Goal: Check status: Check status

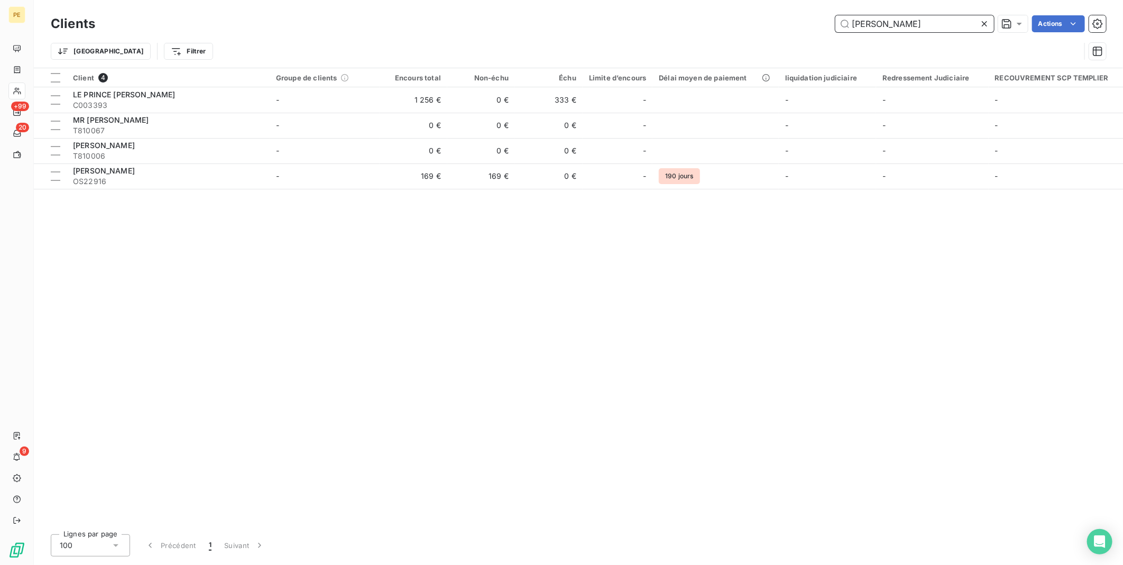
click at [885, 26] on input "[PERSON_NAME]" at bounding box center [914, 23] width 159 height 17
click at [985, 24] on icon at bounding box center [984, 24] width 11 height 11
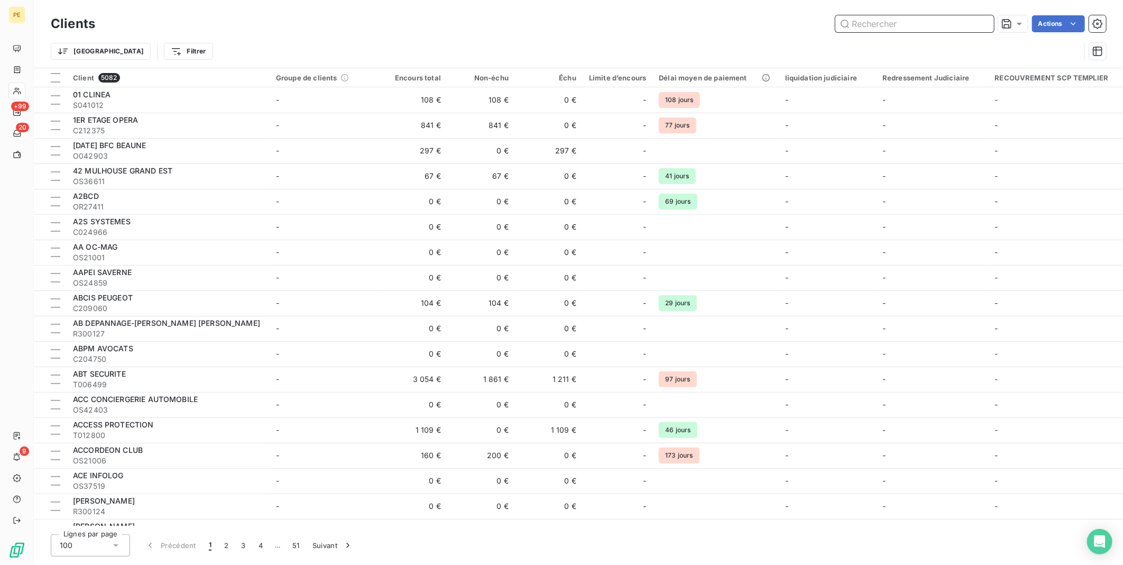
click at [974, 27] on input "text" at bounding box center [914, 23] width 159 height 17
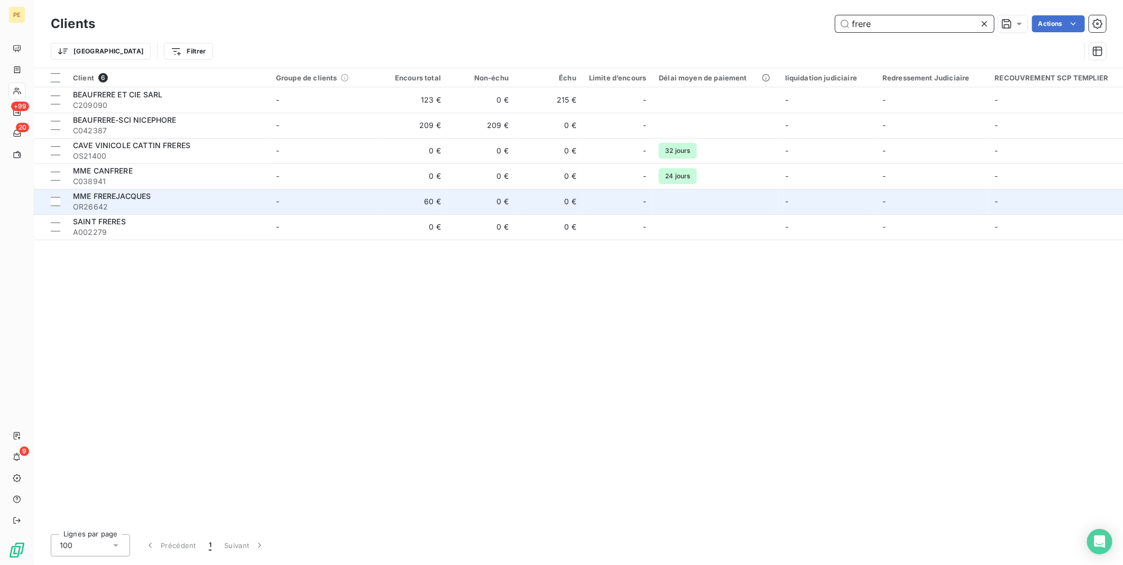
type input "frere"
click at [169, 203] on span "OR26642" at bounding box center [168, 206] width 190 height 11
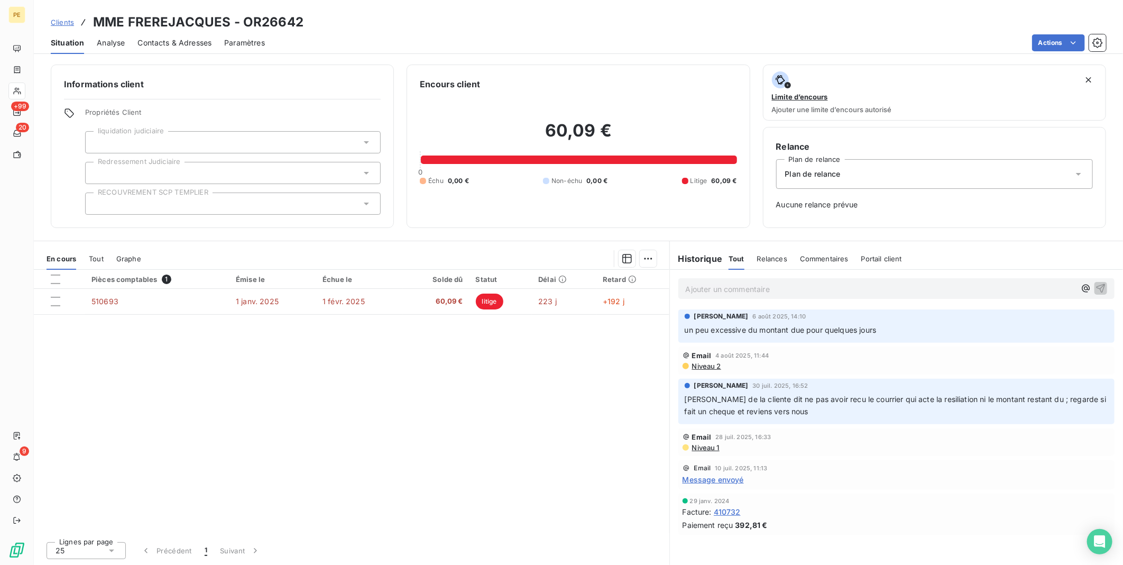
click at [216, 340] on div "Pièces comptables 1 Émise le Échue le Solde dû Statut Délai Retard 510693 1 jan…" at bounding box center [351, 401] width 635 height 263
click at [191, 441] on div "Pièces comptables 1 Émise le Échue le Solde dû Statut Délai Retard 510693 1 jan…" at bounding box center [351, 401] width 635 height 263
click at [600, 383] on div "Pièces comptables 1 Émise le Échue le Solde dû Statut Délai Retard 510693 1 jan…" at bounding box center [351, 401] width 635 height 263
click at [694, 125] on h2 "60,09 €" at bounding box center [578, 136] width 317 height 32
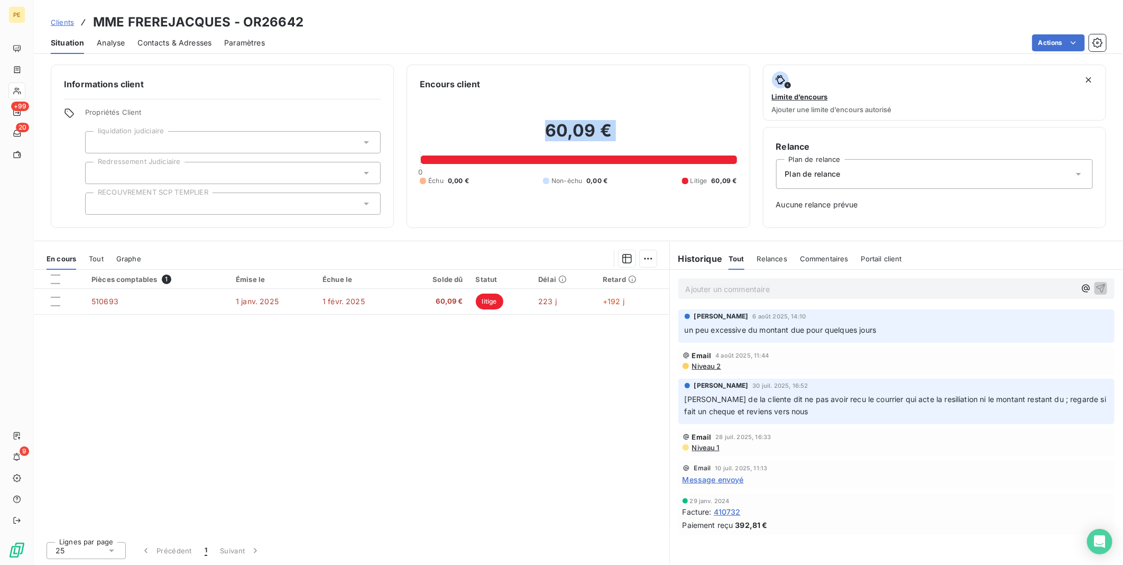
click at [694, 125] on h2 "60,09 €" at bounding box center [578, 136] width 317 height 32
click at [694, 124] on h2 "60,09 €" at bounding box center [578, 136] width 317 height 32
drag, startPoint x: 694, startPoint y: 124, endPoint x: 747, endPoint y: 188, distance: 82.9
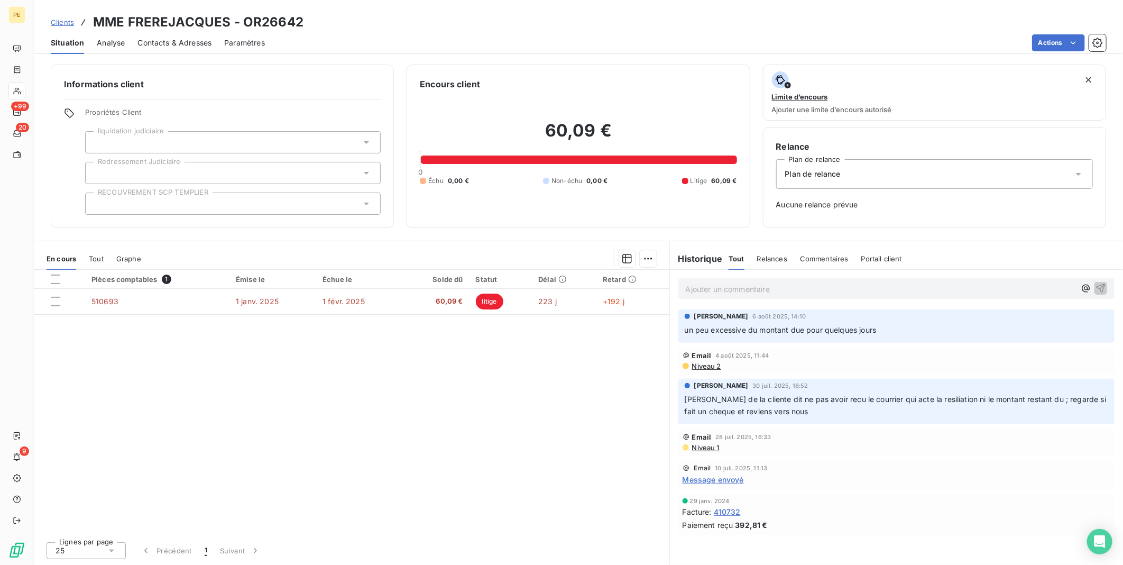
click at [747, 188] on div "Encours client 60,09 € 0 Échu 0,00 € Non-échu 0,00 € Litige 60,09 €" at bounding box center [578, 145] width 343 height 163
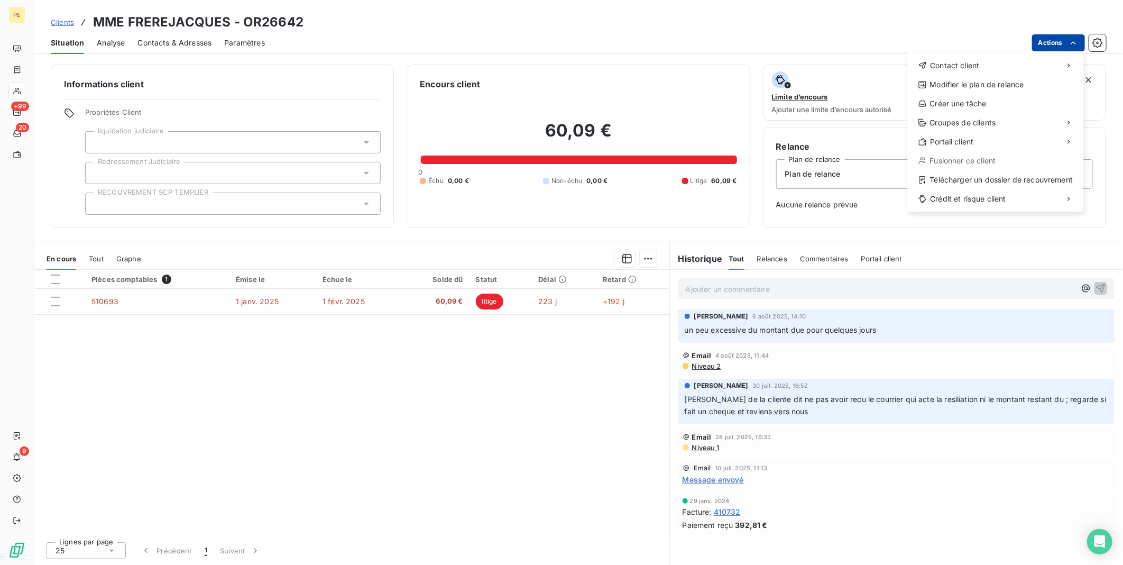
click at [1060, 37] on html "PE +99 20 9 Clients MME FREREJACQUES - OR26642 Situation Analyse Contacts & Adr…" at bounding box center [561, 282] width 1123 height 565
click at [811, 72] on div "Envoyer un email" at bounding box center [829, 69] width 142 height 17
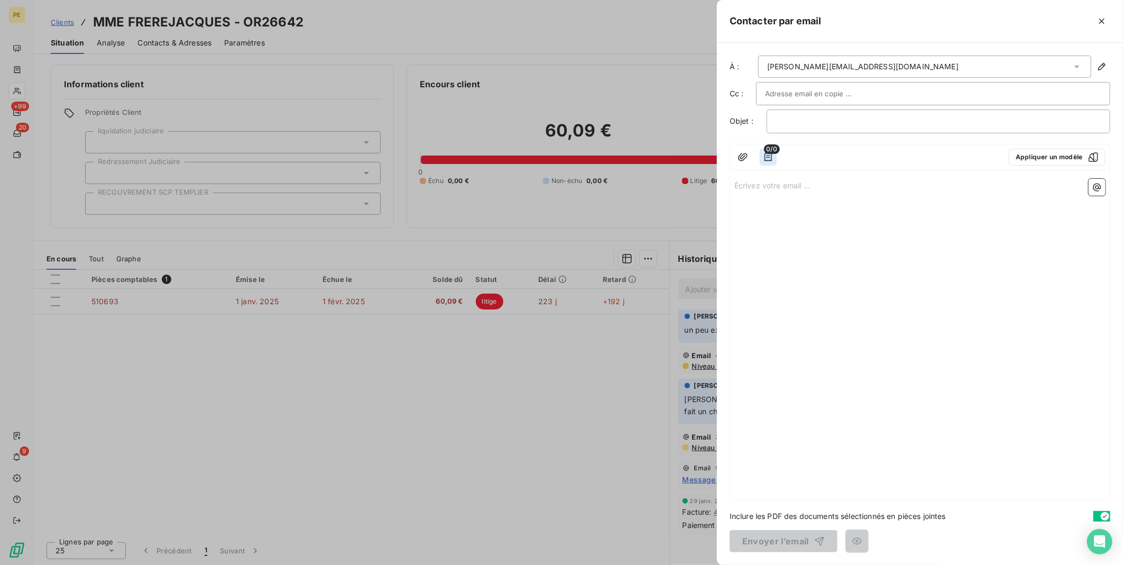
click at [770, 155] on icon "button" at bounding box center [768, 157] width 11 height 11
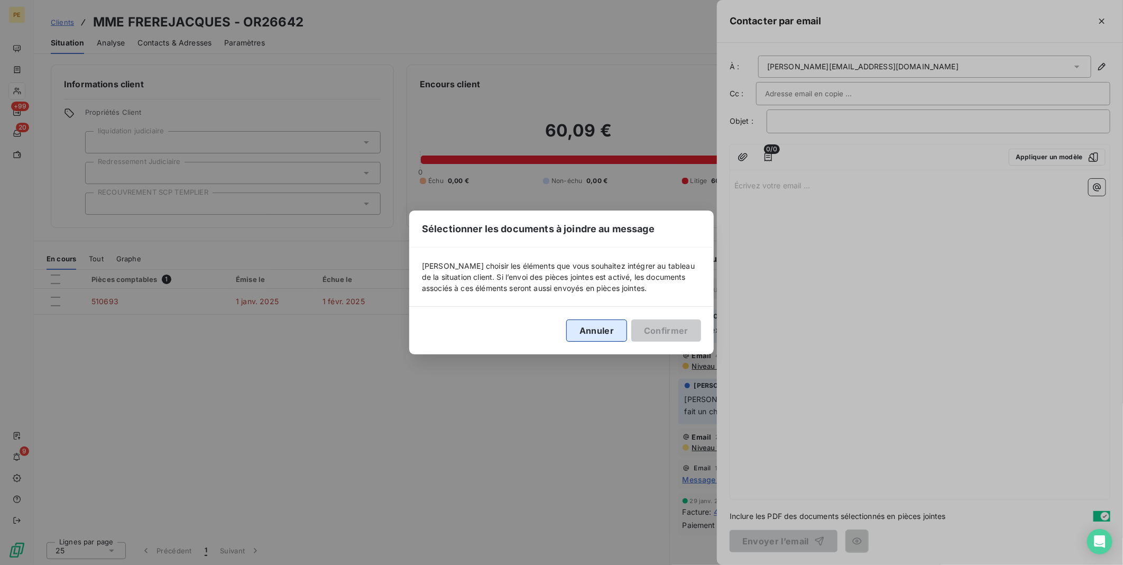
click at [572, 330] on button "Annuler" at bounding box center [596, 330] width 61 height 22
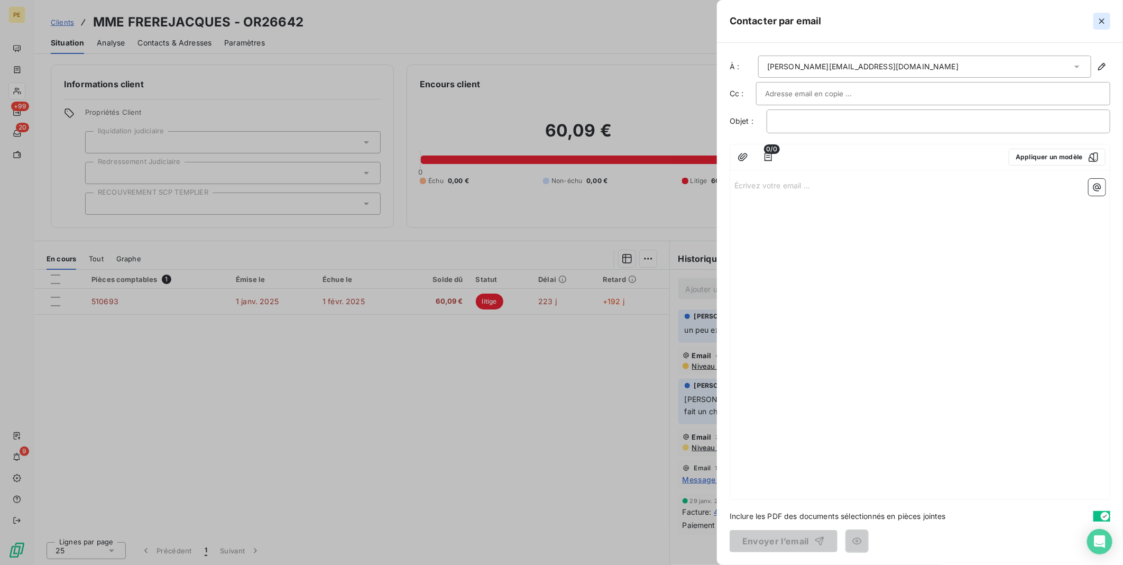
click at [1107, 22] on button "button" at bounding box center [1101, 21] width 17 height 17
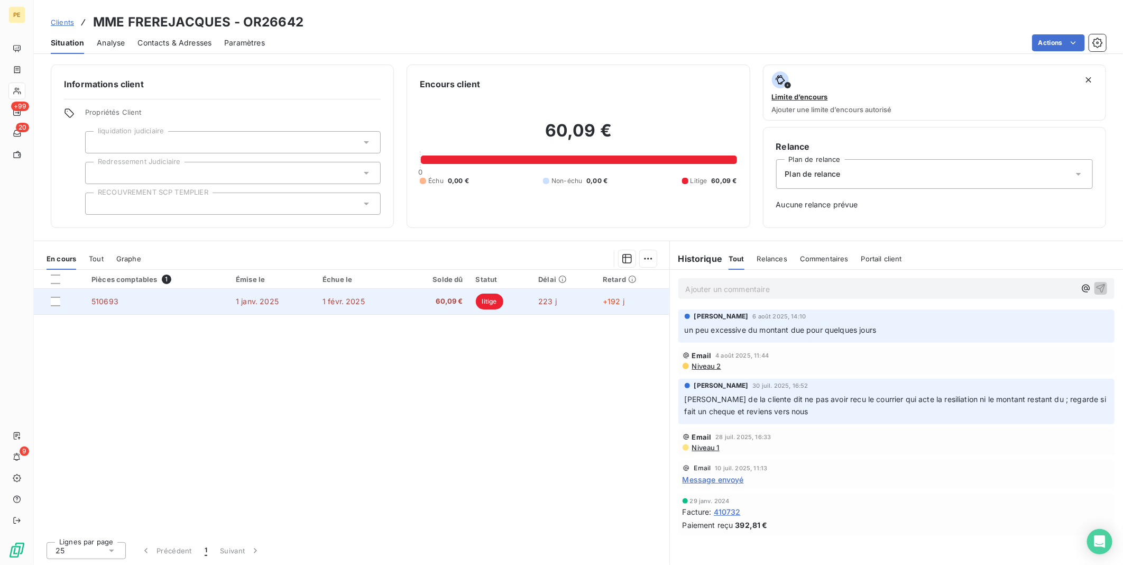
click at [315, 300] on td "1 janv. 2025" at bounding box center [272, 301] width 87 height 25
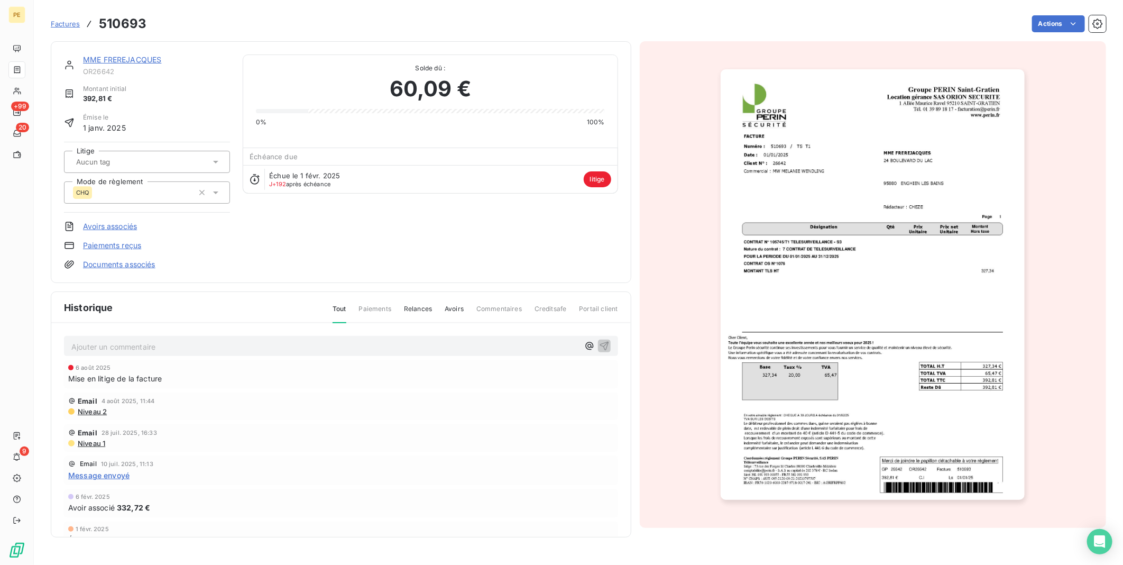
click at [936, 307] on img "button" at bounding box center [873, 284] width 304 height 430
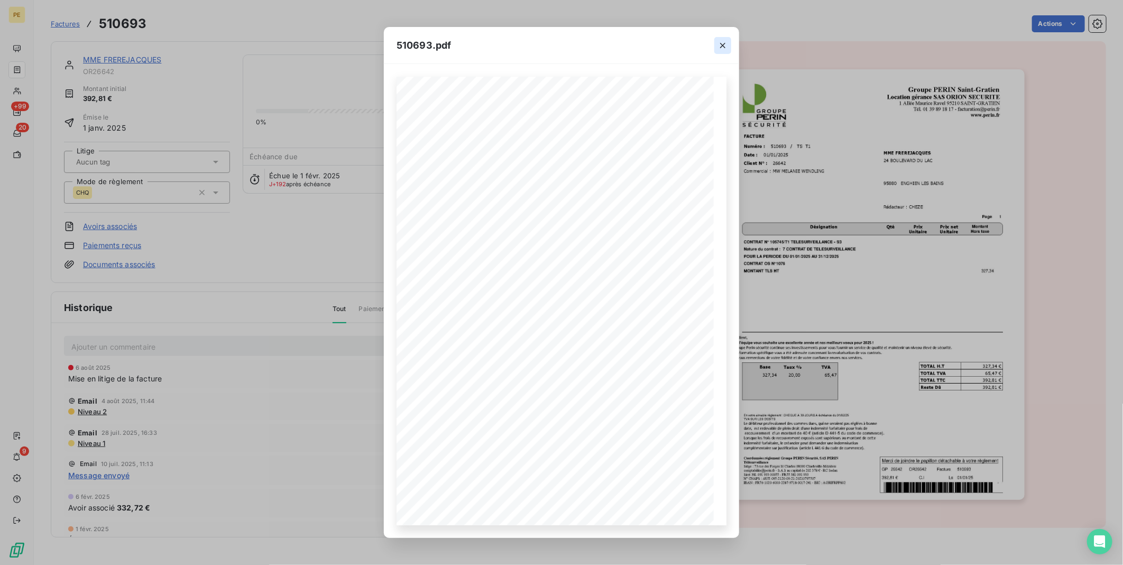
click at [723, 49] on icon "button" at bounding box center [722, 45] width 11 height 11
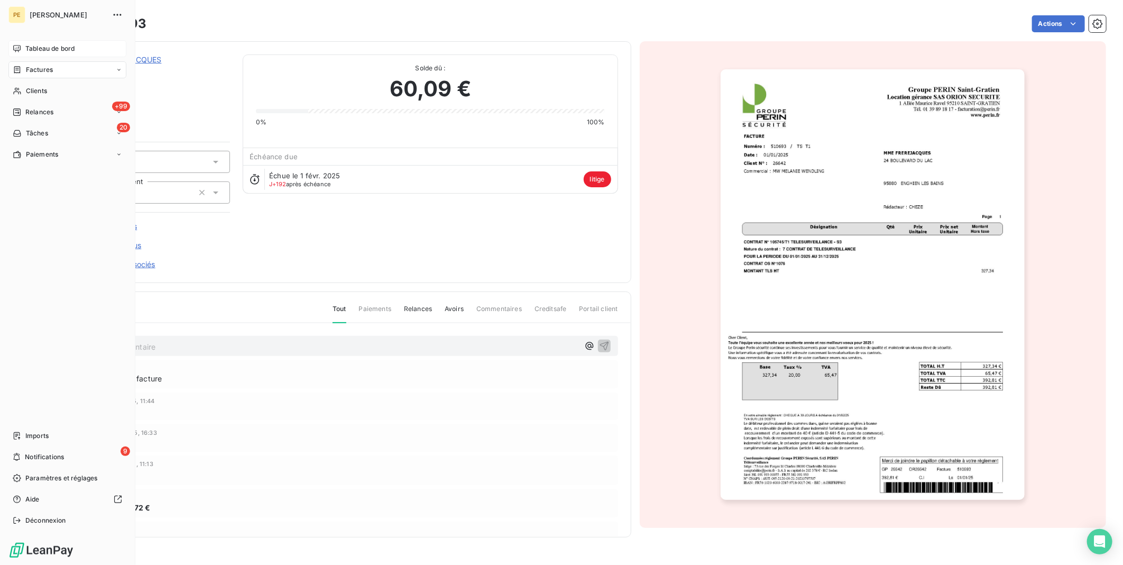
click at [62, 47] on span "Tableau de bord" at bounding box center [49, 49] width 49 height 10
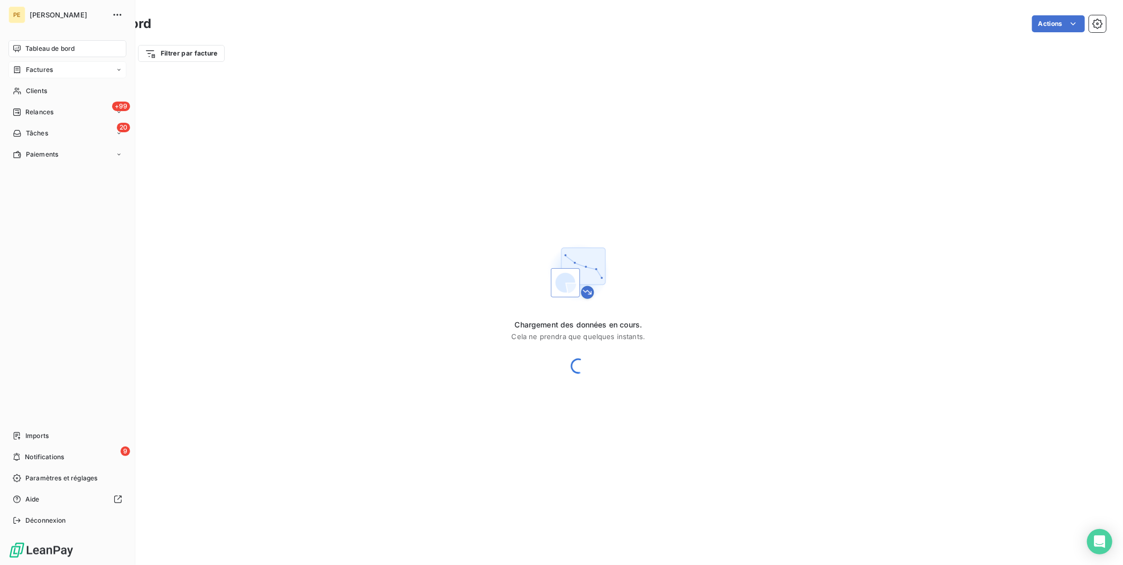
click at [70, 67] on div "Factures" at bounding box center [67, 69] width 118 height 17
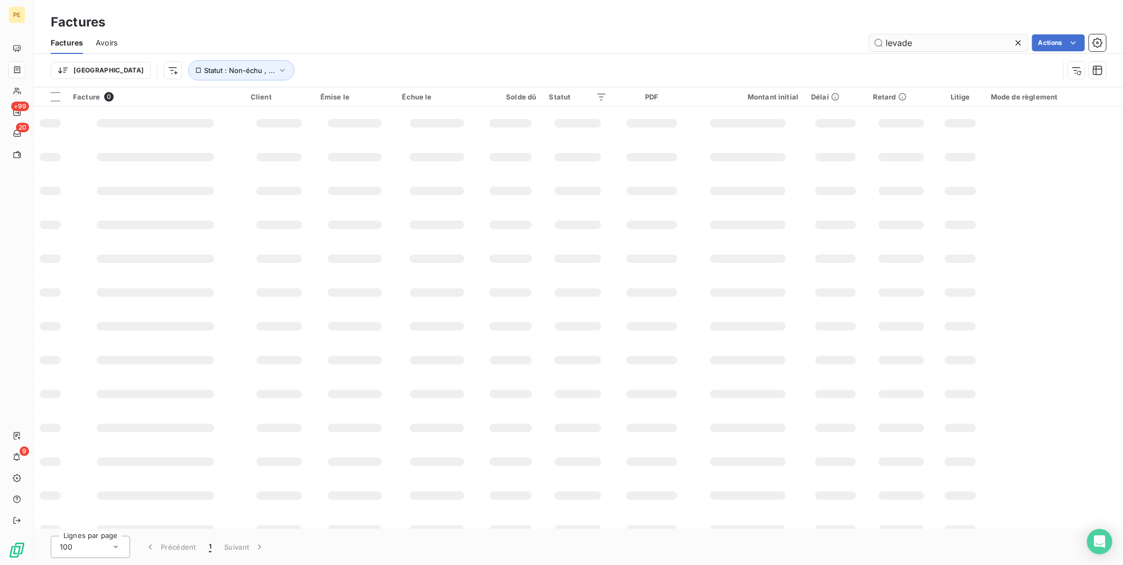
drag, startPoint x: 902, startPoint y: 36, endPoint x: 925, endPoint y: 45, distance: 24.4
click at [904, 38] on input "levade" at bounding box center [948, 42] width 159 height 17
drag, startPoint x: 926, startPoint y: 41, endPoint x: 585, endPoint y: 31, distance: 341.6
click at [585, 31] on div "Factures Factures Avoirs levade Actions Trier Statut : Non-échu , ..." at bounding box center [578, 43] width 1089 height 87
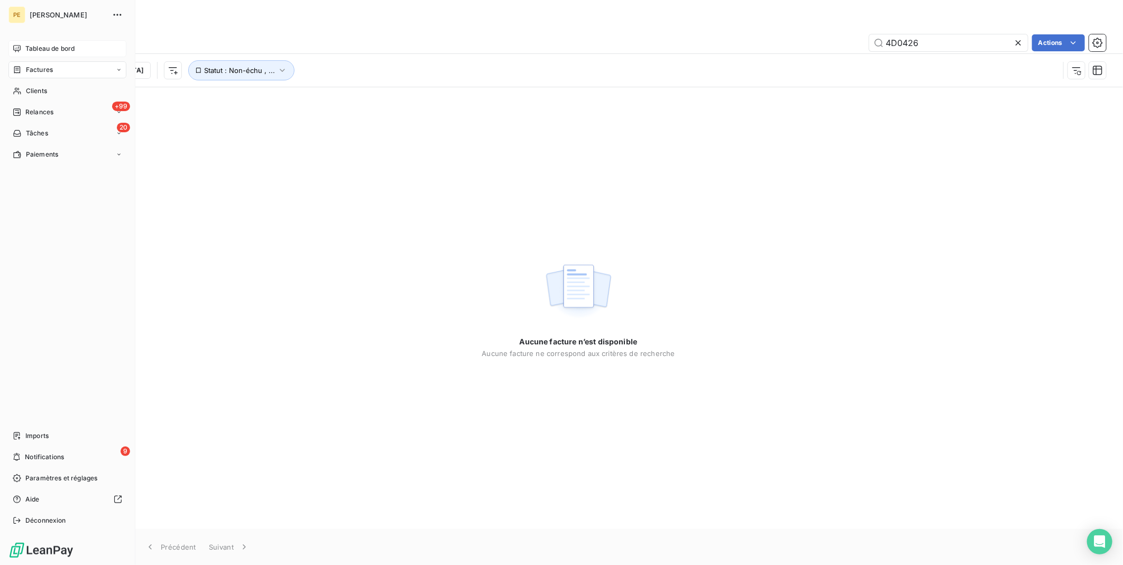
type input "4D0426"
click at [50, 49] on span "Tableau de bord" at bounding box center [49, 49] width 49 height 10
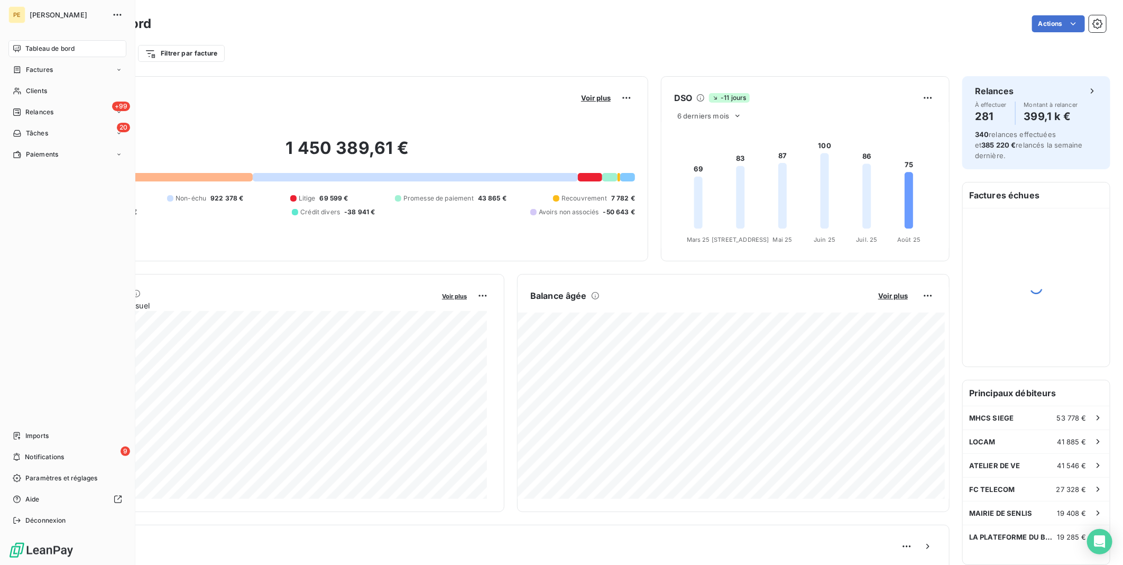
click at [58, 48] on span "Tableau de bord" at bounding box center [49, 49] width 49 height 10
click at [48, 88] on div "Clients" at bounding box center [67, 90] width 118 height 17
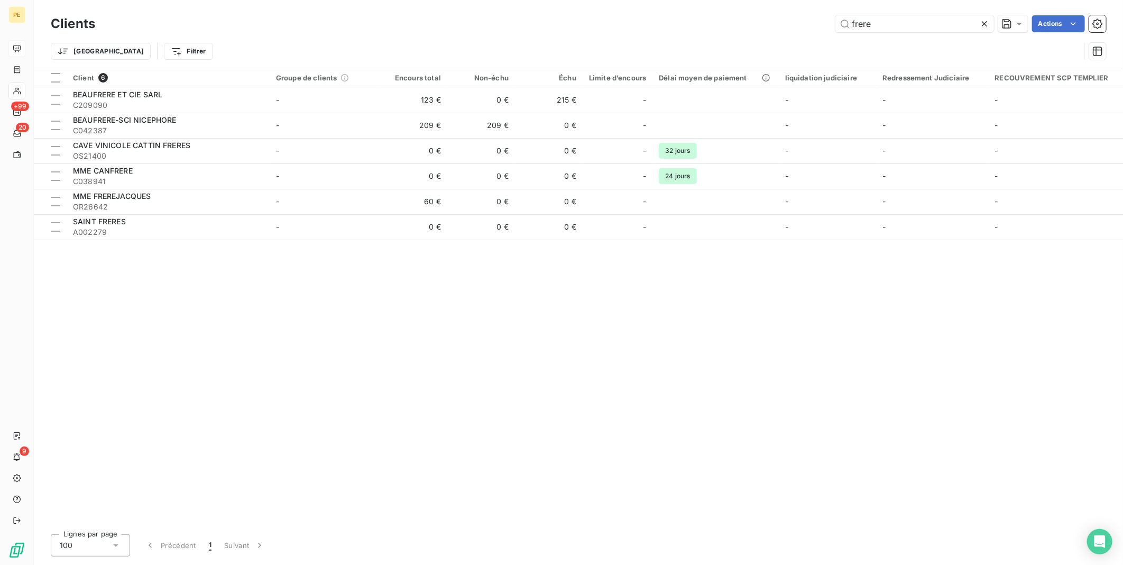
drag, startPoint x: 913, startPoint y: 29, endPoint x: 744, endPoint y: 12, distance: 170.5
click at [744, 13] on div "Clients frere Actions" at bounding box center [578, 24] width 1055 height 22
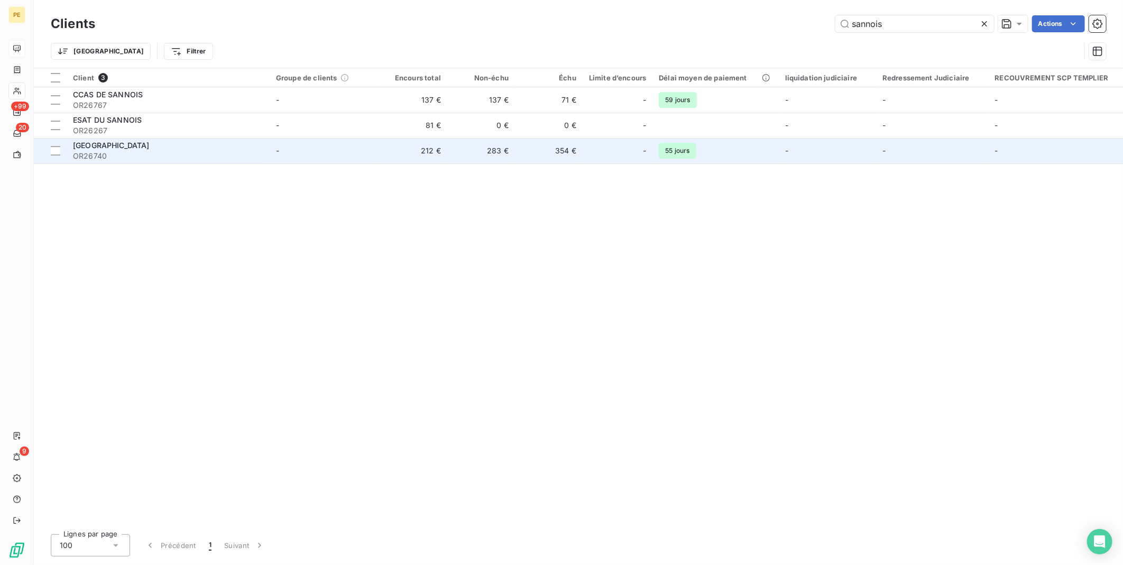
type input "sannois"
click at [189, 150] on div "[GEOGRAPHIC_DATA] OR26740" at bounding box center [168, 150] width 190 height 21
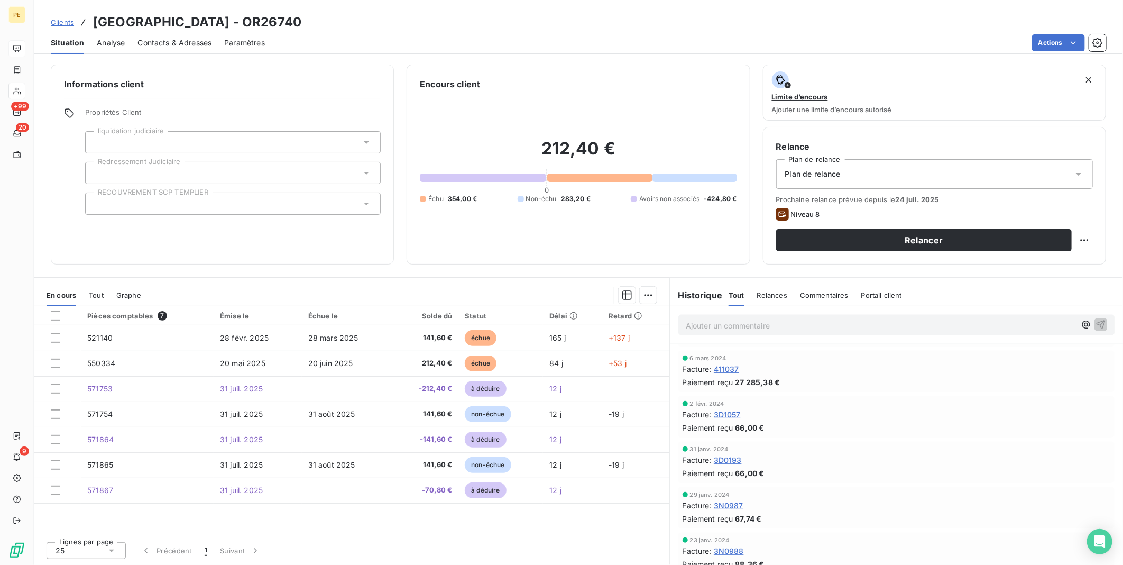
scroll to position [1061, 0]
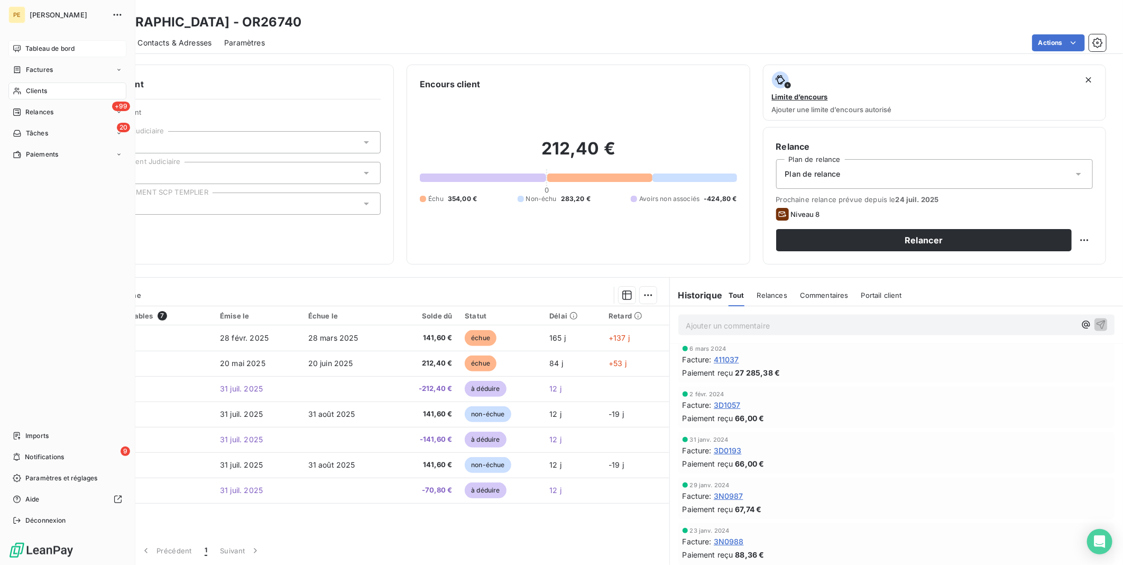
click at [56, 49] on span "Tableau de bord" at bounding box center [49, 49] width 49 height 10
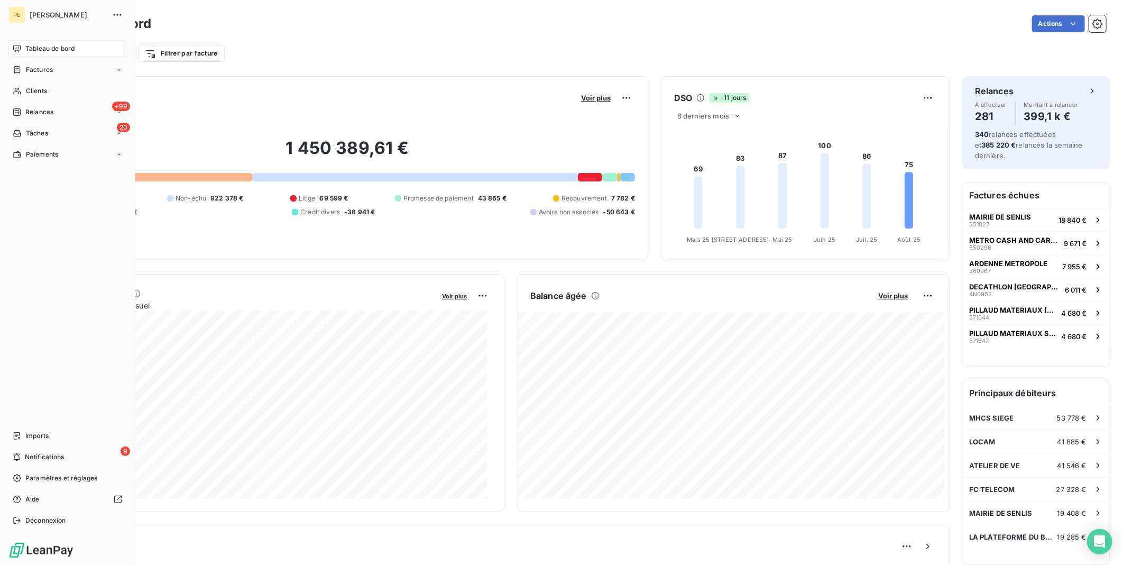
click at [48, 51] on span "Tableau de bord" at bounding box center [49, 49] width 49 height 10
click at [46, 91] on span "Clients" at bounding box center [36, 91] width 21 height 10
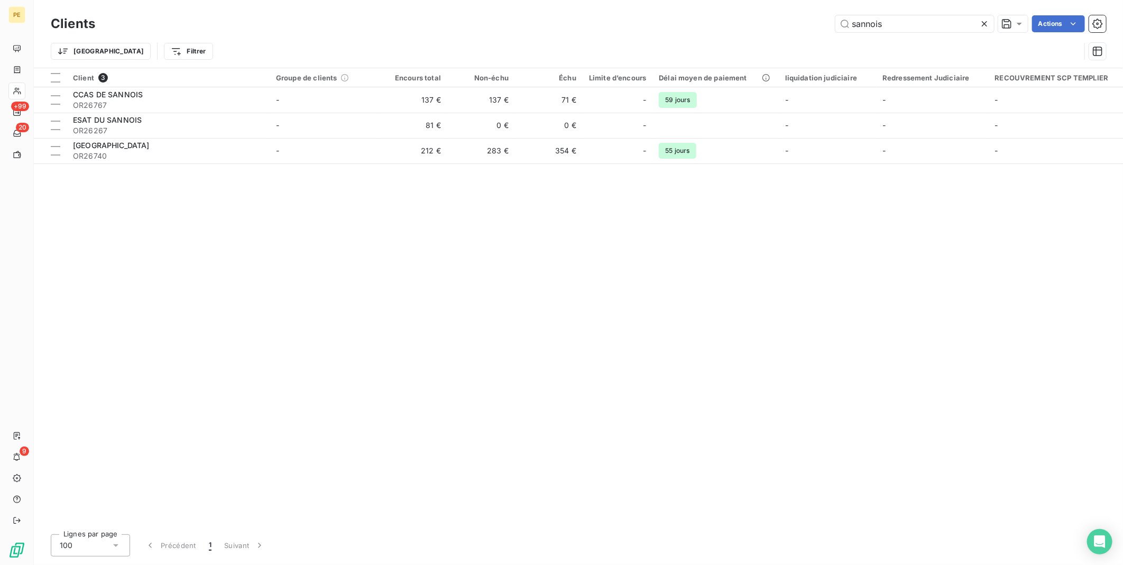
click at [895, 35] on div "Trier Filtrer" at bounding box center [578, 51] width 1055 height 33
drag, startPoint x: 895, startPoint y: 26, endPoint x: 784, endPoint y: 24, distance: 110.5
click at [784, 24] on div "sannois Actions" at bounding box center [607, 23] width 998 height 17
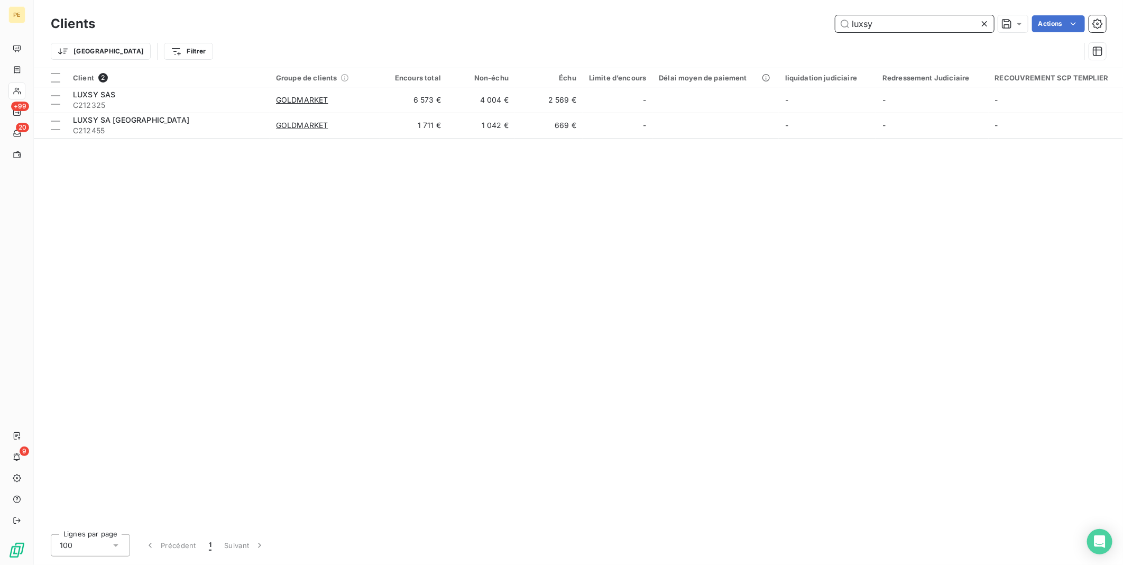
type input "luxsy"
click at [224, 320] on div "Client 2 Groupe de clients Encours total Non-échu Échu Limite d’encours Délai m…" at bounding box center [578, 296] width 1089 height 457
drag, startPoint x: 450, startPoint y: 257, endPoint x: 626, endPoint y: 22, distance: 293.9
click at [451, 255] on div "Client 2 Groupe de clients Encours total Non-échu Échu Limite d’encours Délai m…" at bounding box center [578, 296] width 1089 height 457
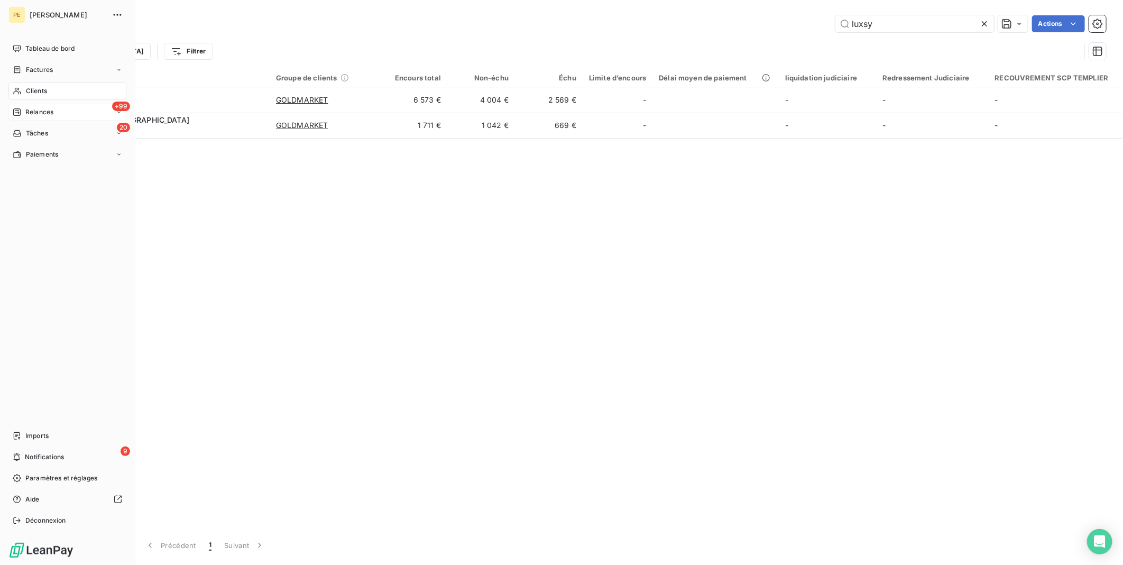
click at [44, 112] on span "Relances" at bounding box center [39, 112] width 28 height 10
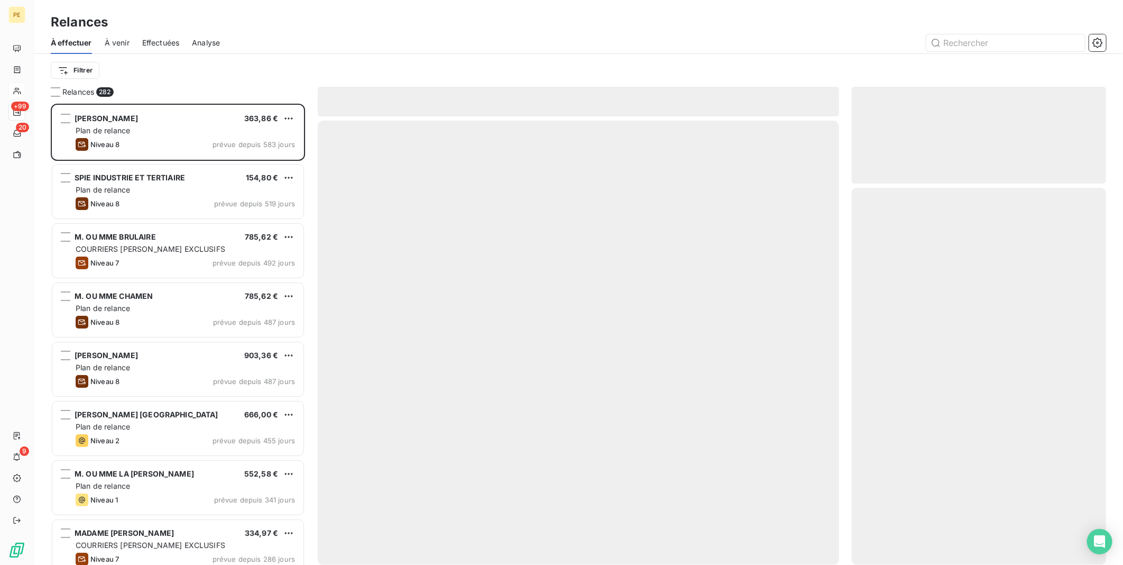
scroll to position [452, 245]
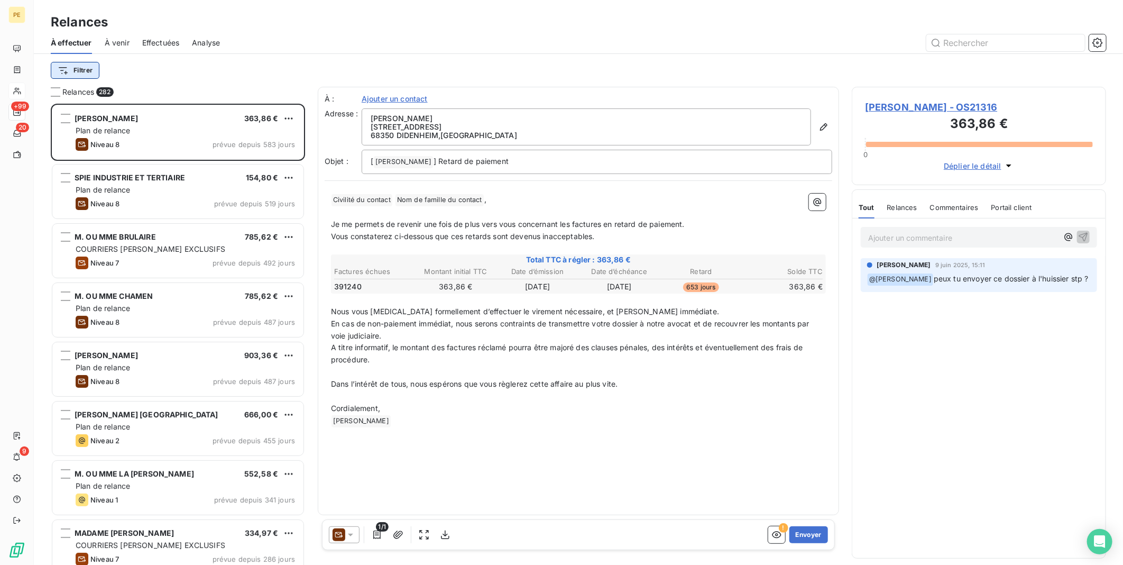
click at [83, 70] on html "PE +99 20 9 Relances À effectuer À venir Effectuées Analyse Filtrer Relances 28…" at bounding box center [561, 282] width 1123 height 565
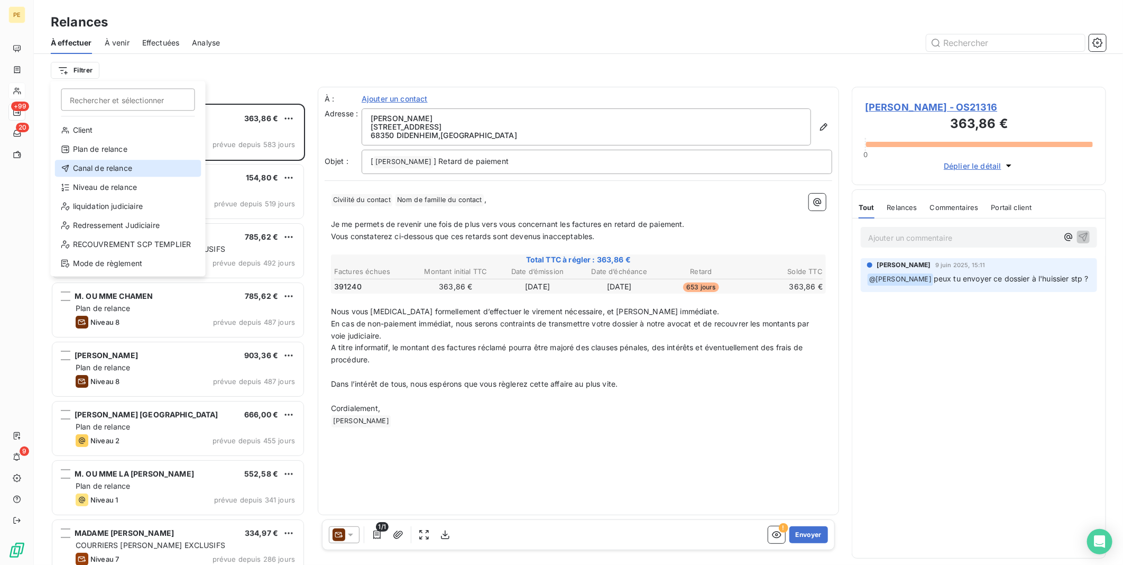
click at [126, 167] on div "Canal de relance" at bounding box center [128, 168] width 146 height 17
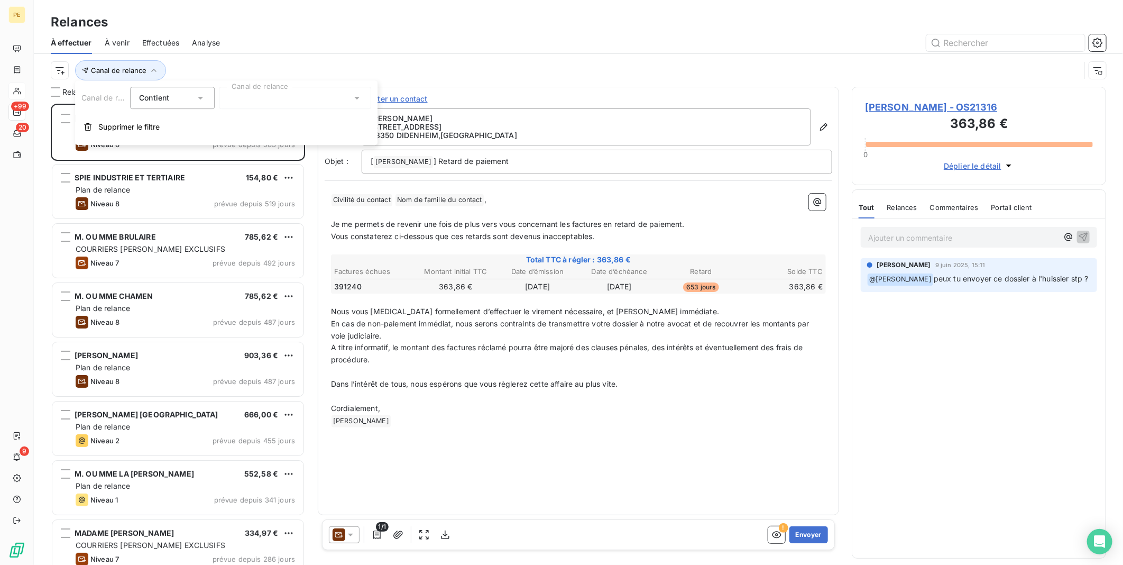
click at [284, 96] on div at bounding box center [295, 98] width 152 height 22
click at [266, 173] on span "Appel" at bounding box center [255, 177] width 33 height 11
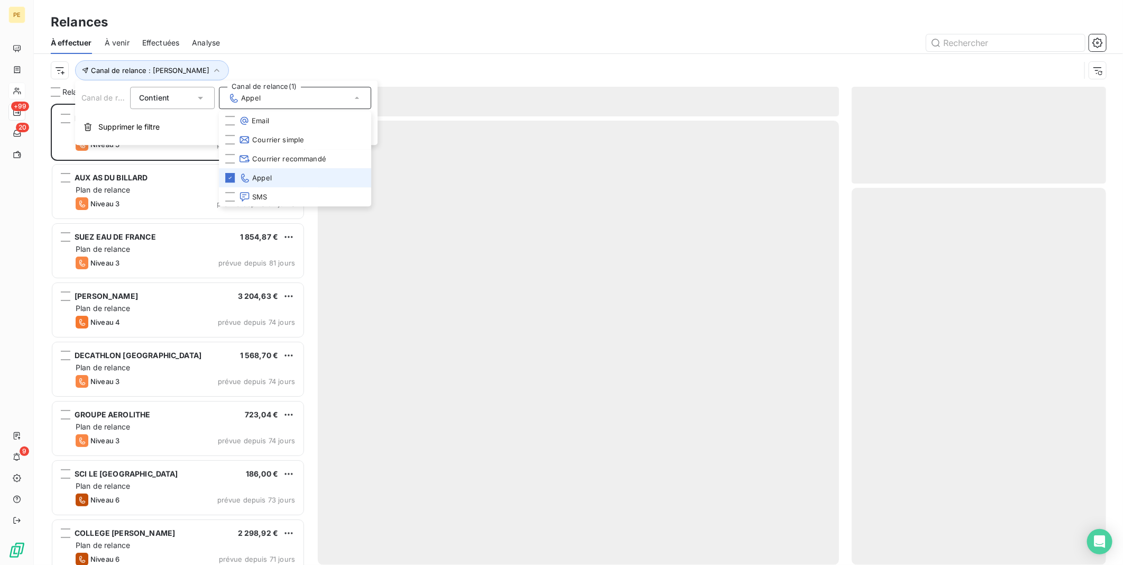
scroll to position [453, 245]
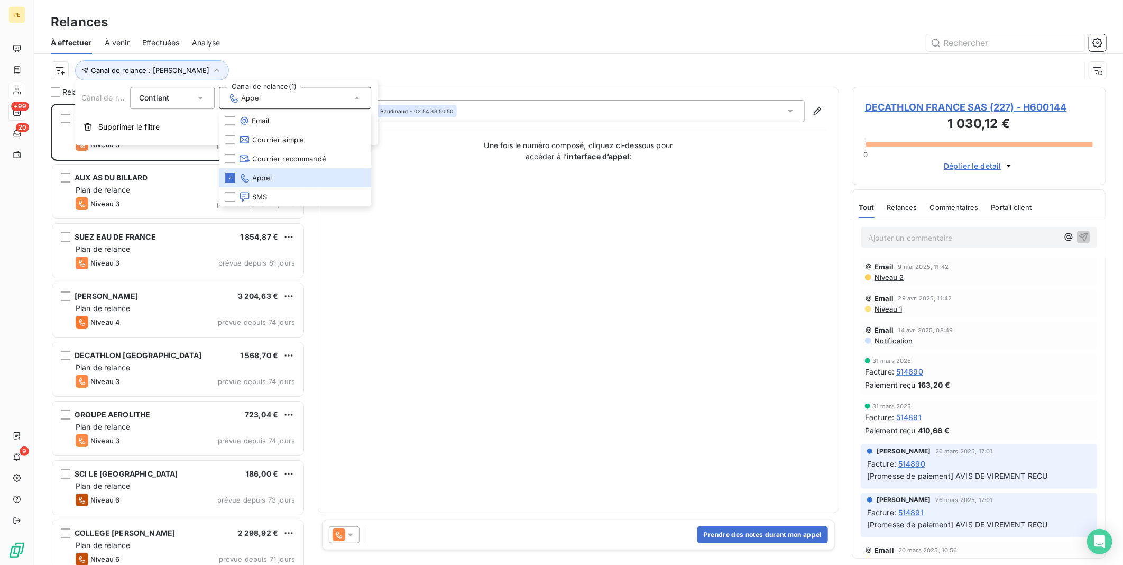
click at [294, 30] on div "Relances" at bounding box center [578, 22] width 1089 height 19
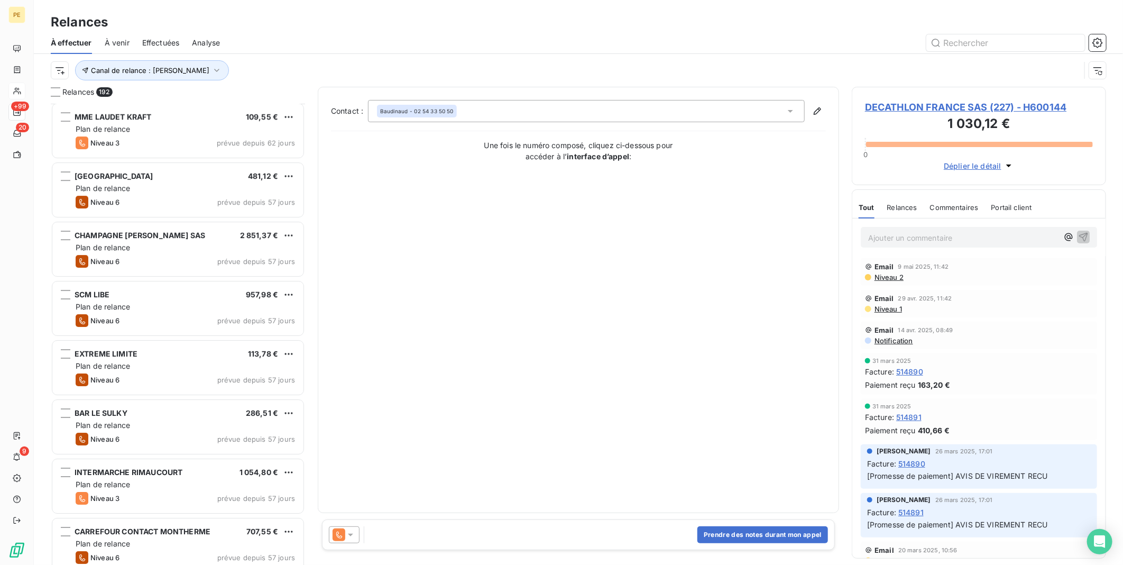
scroll to position [2507, 0]
